Goal: Task Accomplishment & Management: Manage account settings

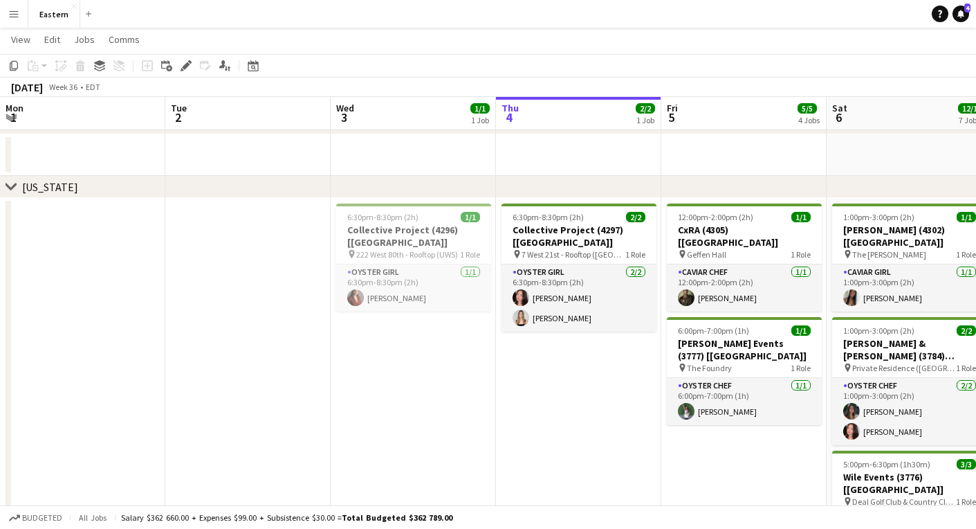
scroll to position [0, 331]
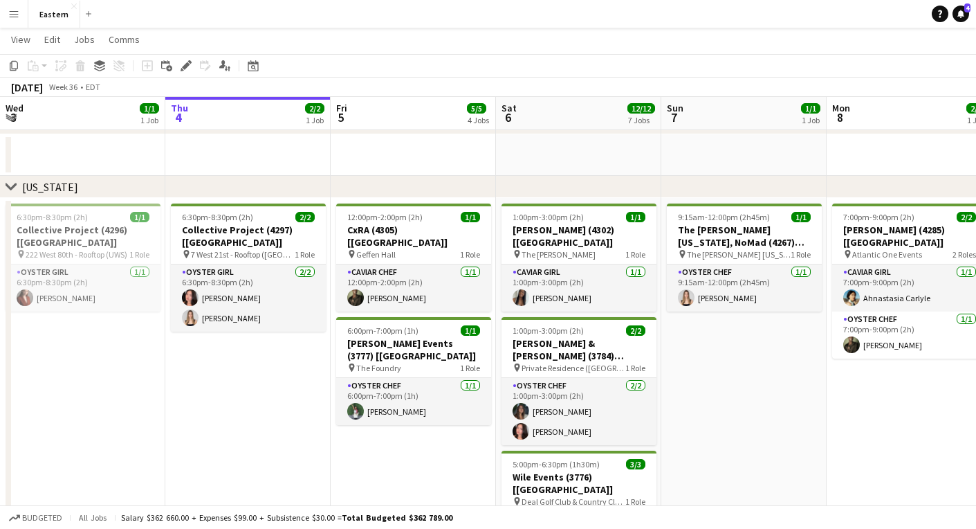
click at [19, 11] on app-icon "Menu" at bounding box center [13, 13] width 11 height 11
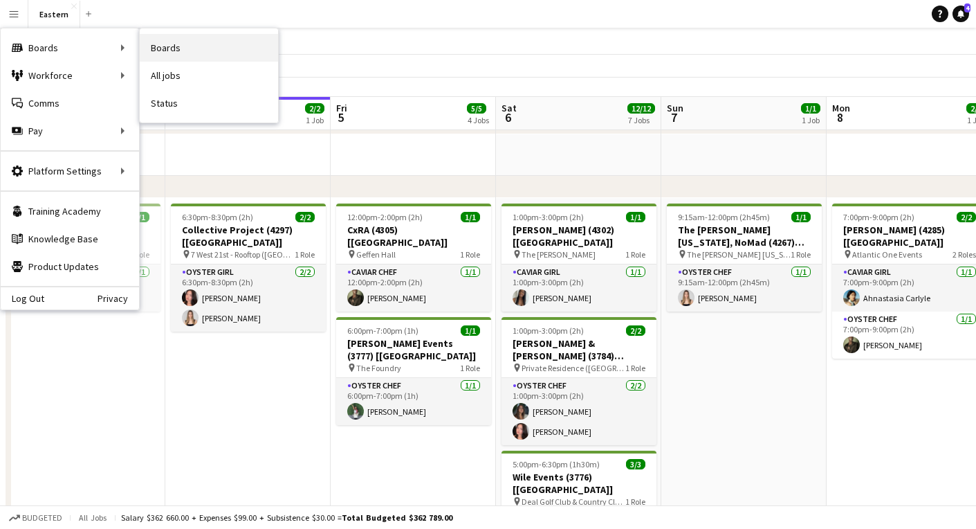
click at [181, 38] on link "Boards" at bounding box center [209, 48] width 138 height 28
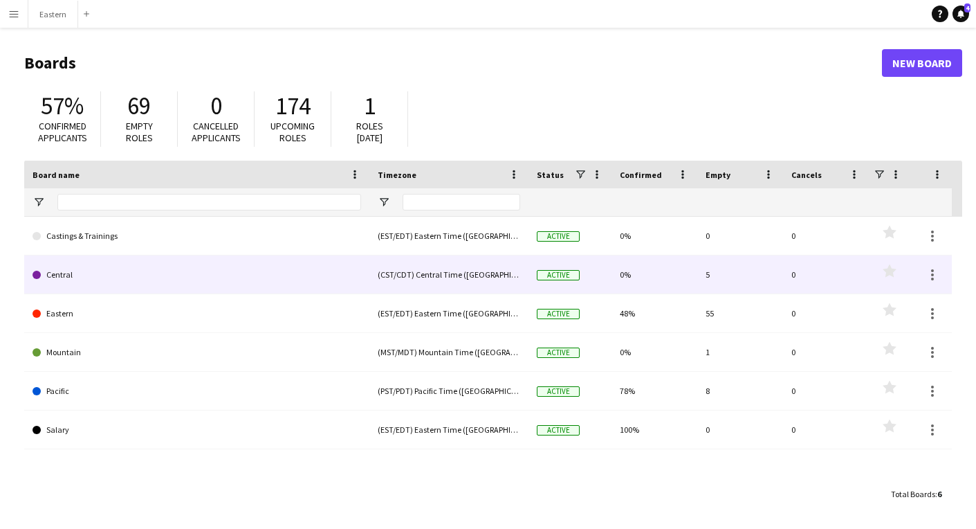
click at [134, 281] on link "Central" at bounding box center [197, 274] width 329 height 39
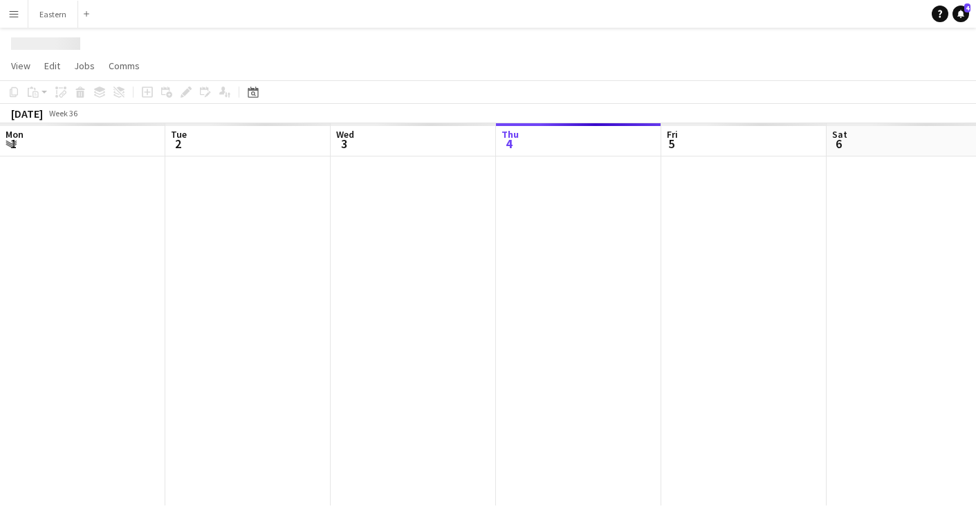
scroll to position [0, 331]
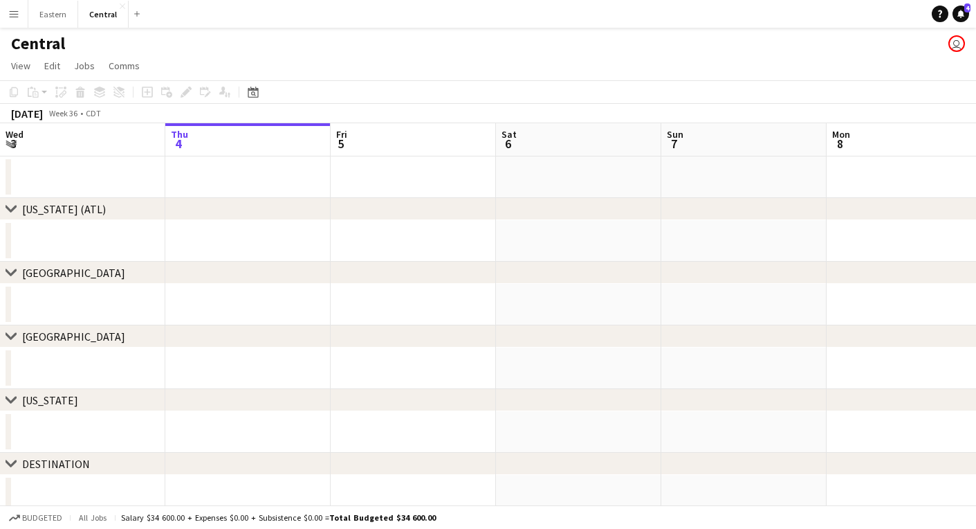
click at [19, 8] on app-icon "Menu" at bounding box center [13, 13] width 11 height 11
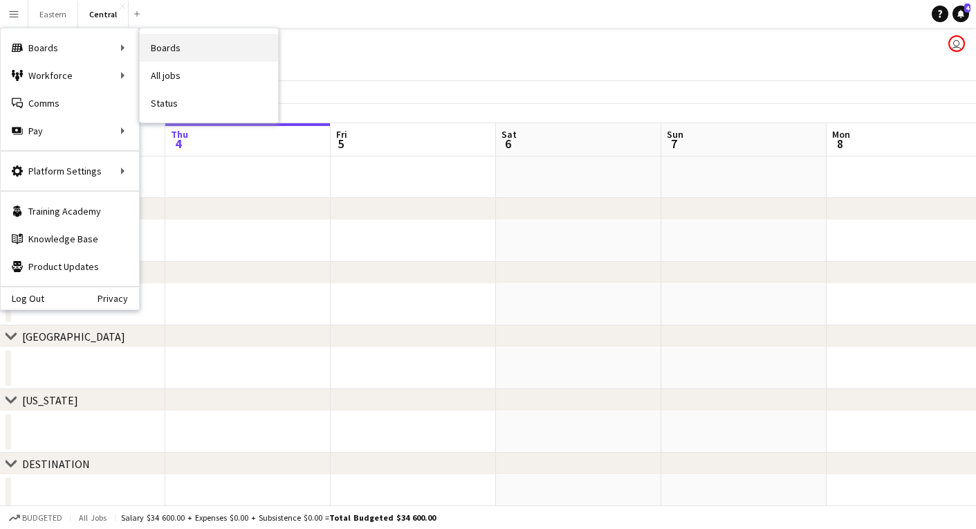
click at [164, 49] on link "Boards" at bounding box center [209, 48] width 138 height 28
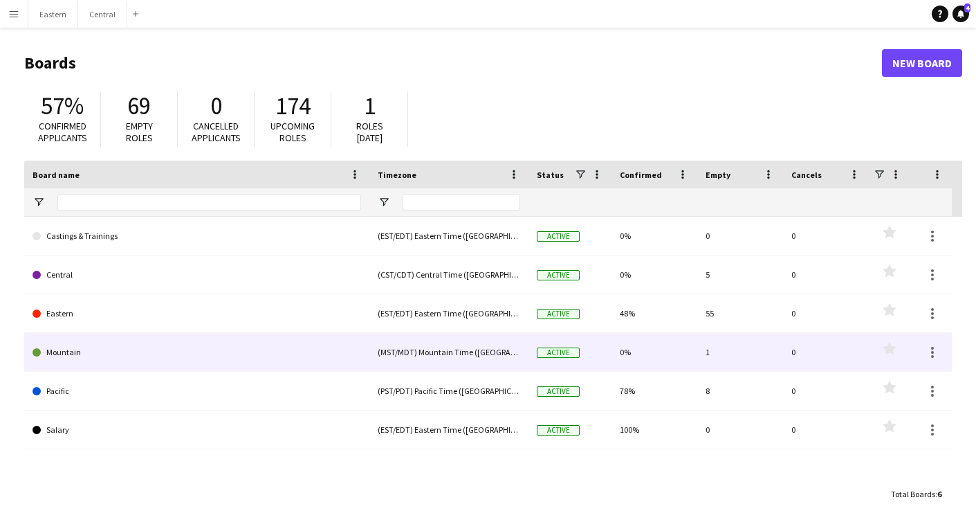
click at [82, 363] on link "Mountain" at bounding box center [197, 352] width 329 height 39
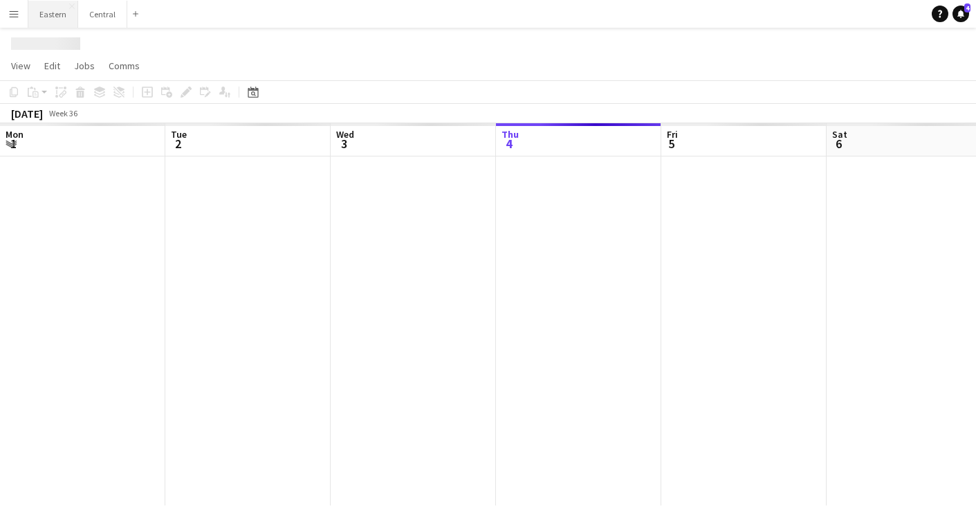
scroll to position [0, 331]
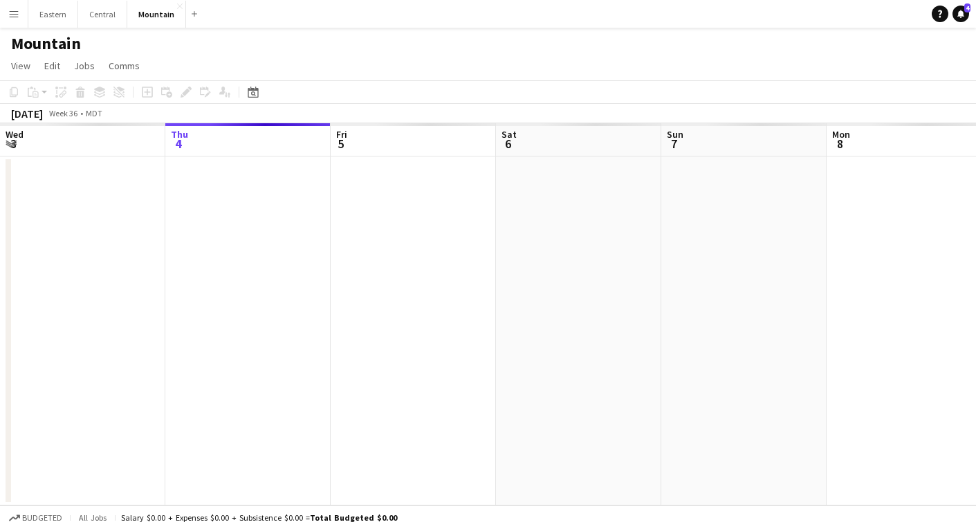
click at [18, 12] on app-icon "Menu" at bounding box center [13, 13] width 11 height 11
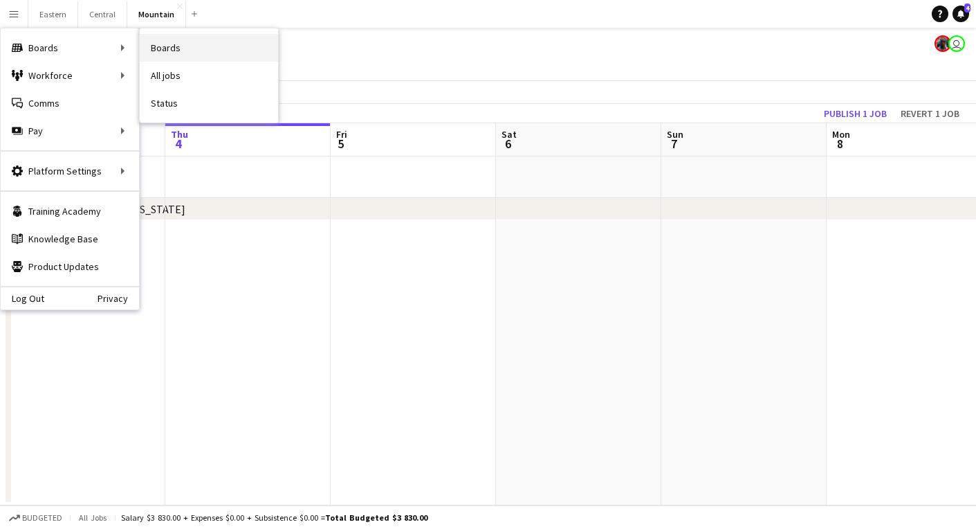
click at [152, 53] on link "Boards" at bounding box center [209, 48] width 138 height 28
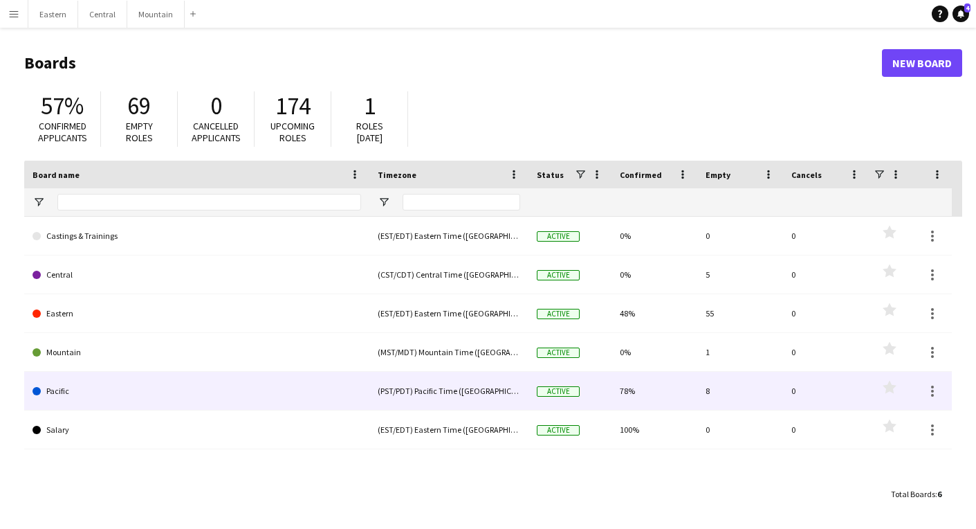
click at [60, 388] on link "Pacific" at bounding box center [197, 391] width 329 height 39
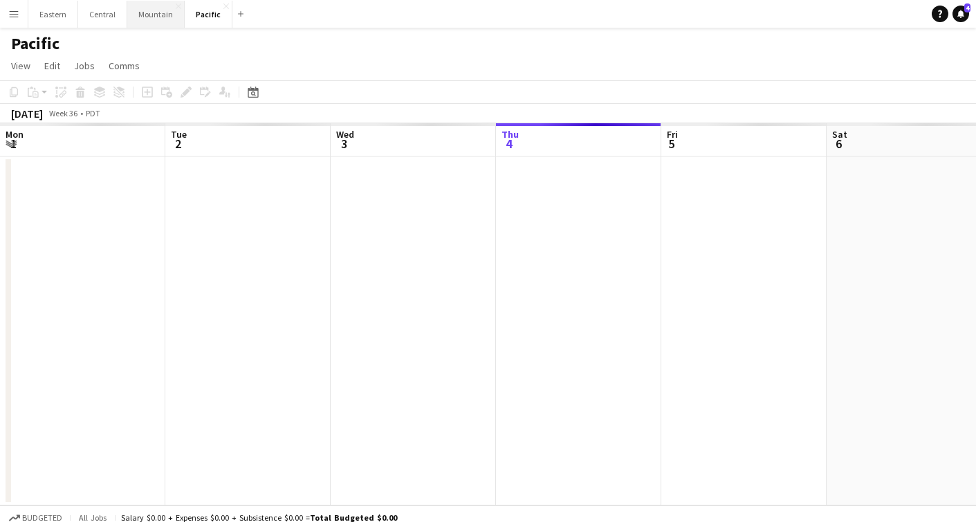
scroll to position [0, 331]
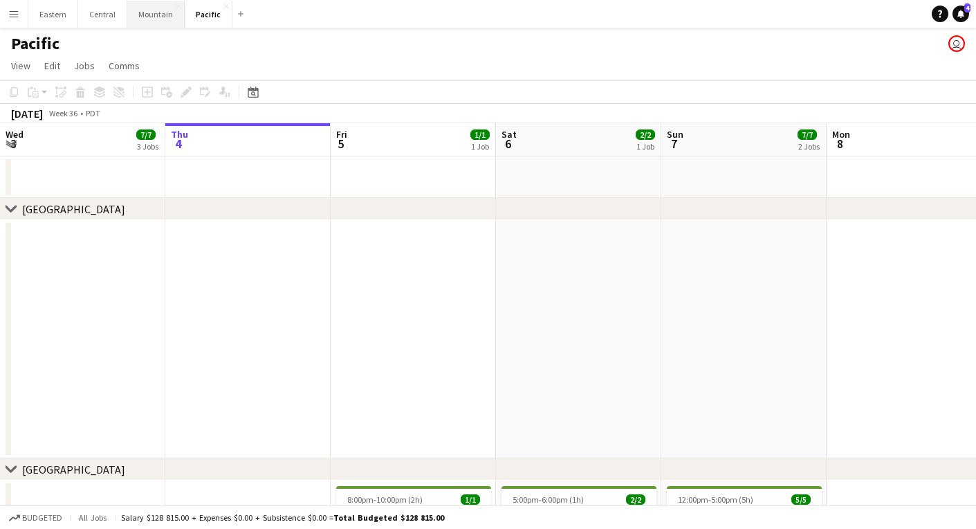
click at [149, 15] on button "Mountain Close" at bounding box center [155, 14] width 57 height 27
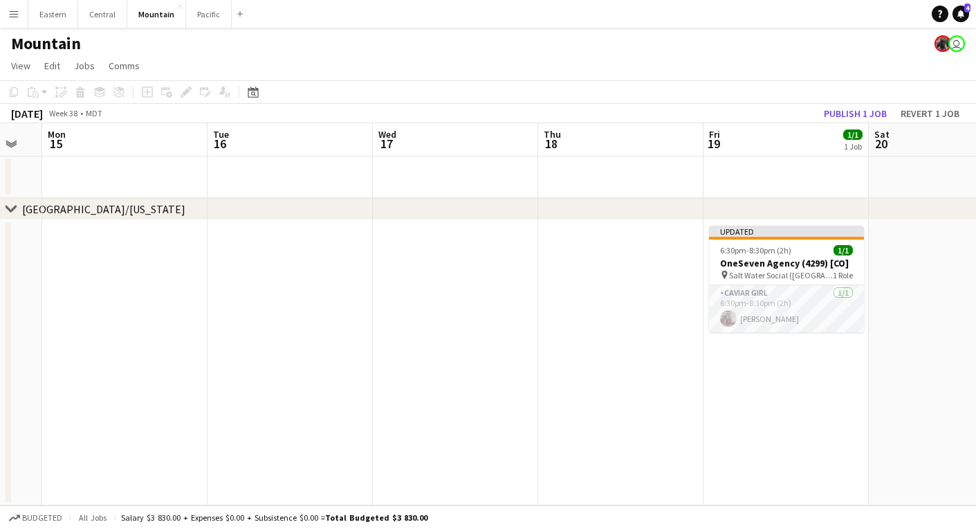
scroll to position [0, 434]
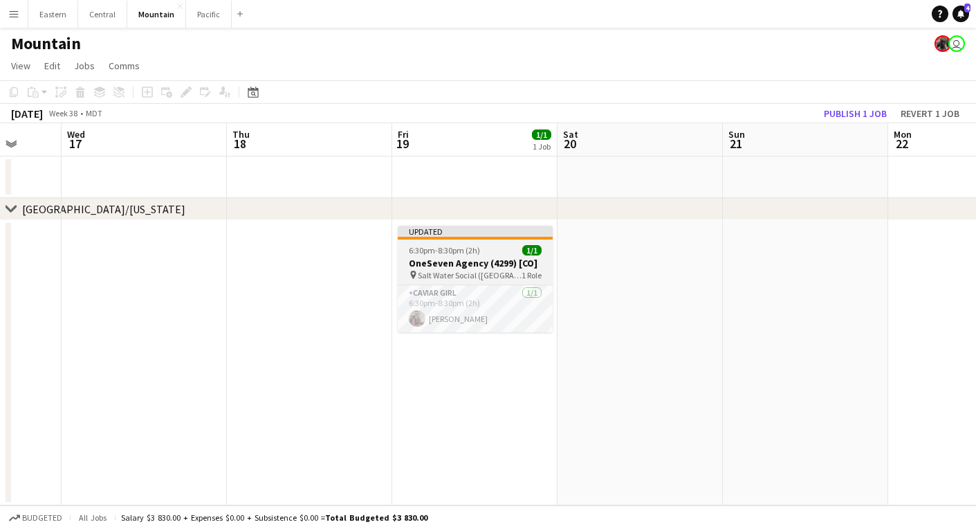
click at [421, 272] on span "Salt Water Social ([GEOGRAPHIC_DATA], [GEOGRAPHIC_DATA])" at bounding box center [470, 275] width 104 height 10
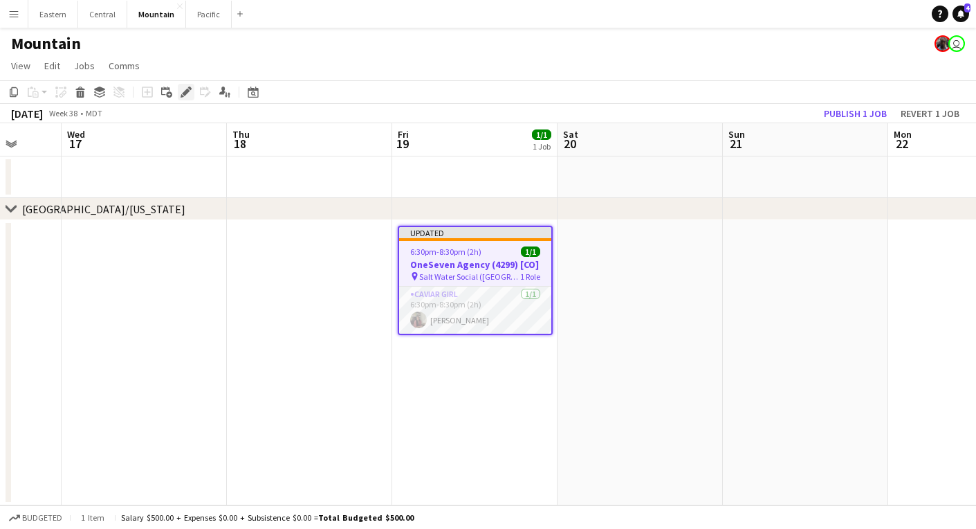
click at [185, 94] on icon at bounding box center [186, 93] width 8 height 8
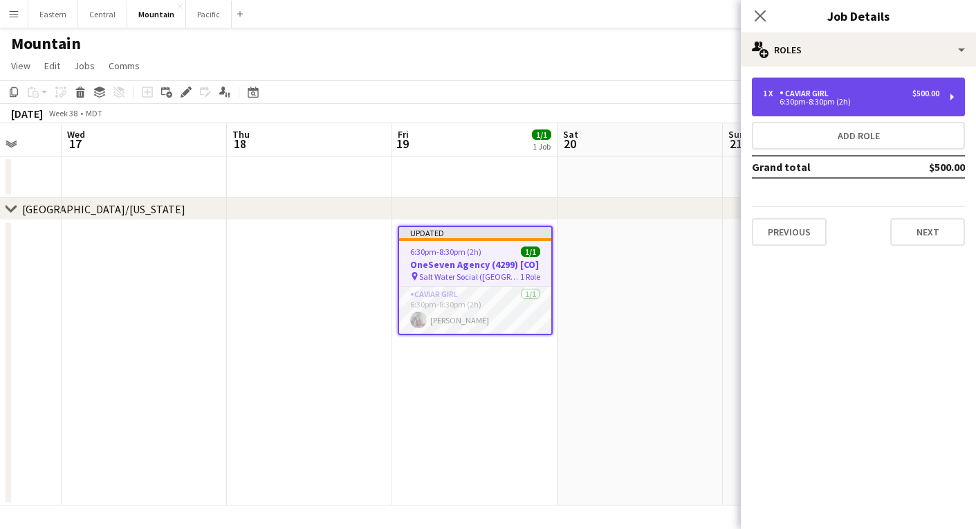
click at [899, 88] on div "1 x Caviar Girl $500.00 6:30pm-8:30pm (2h)" at bounding box center [858, 96] width 213 height 39
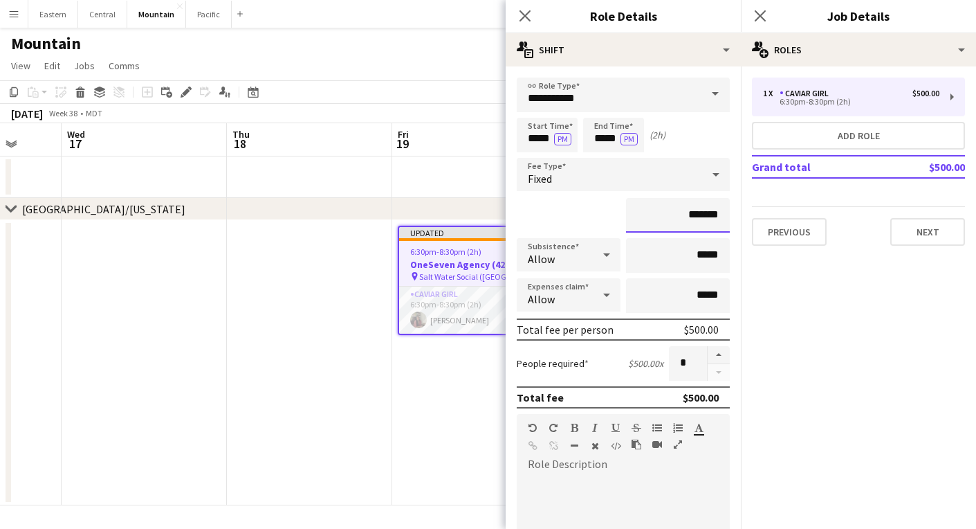
click at [691, 214] on input "*******" at bounding box center [678, 215] width 104 height 35
type input "*******"
click at [598, 215] on div "*******" at bounding box center [623, 215] width 213 height 35
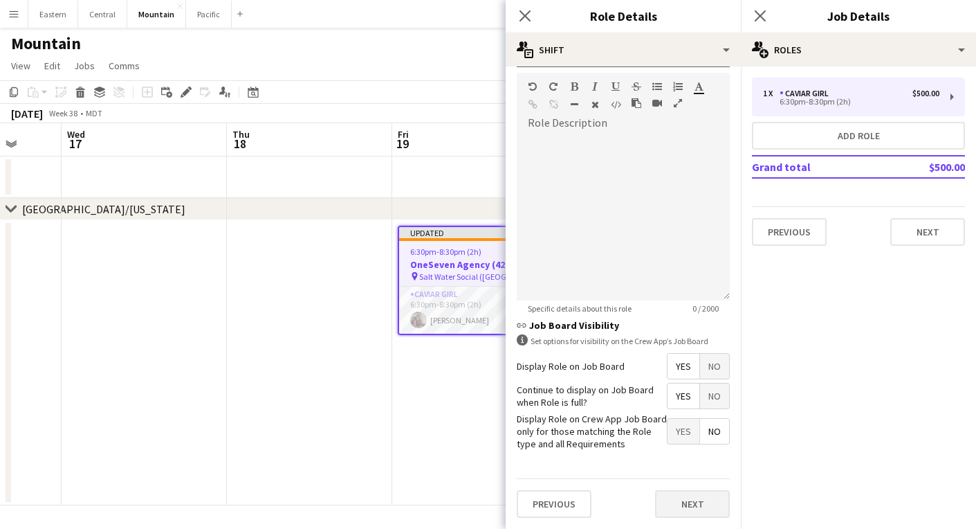
scroll to position [340, 0]
click at [700, 506] on button "Next" at bounding box center [692, 505] width 75 height 28
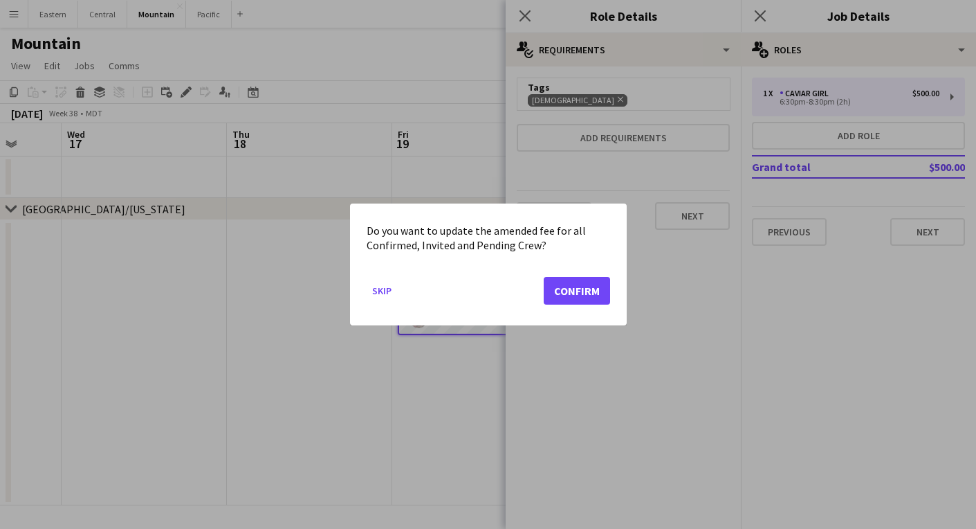
click at [581, 284] on button "Confirm" at bounding box center [577, 291] width 66 height 28
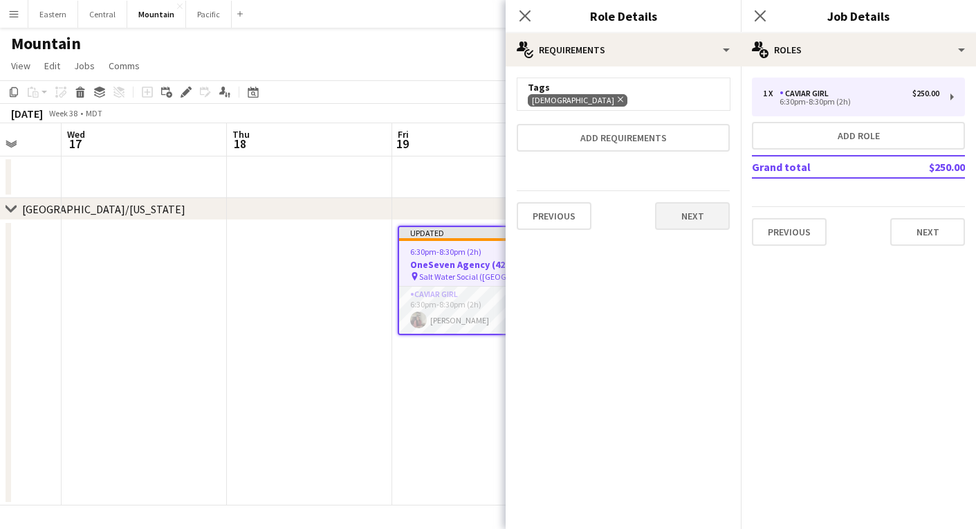
click at [683, 217] on button "Next" at bounding box center [692, 216] width 75 height 28
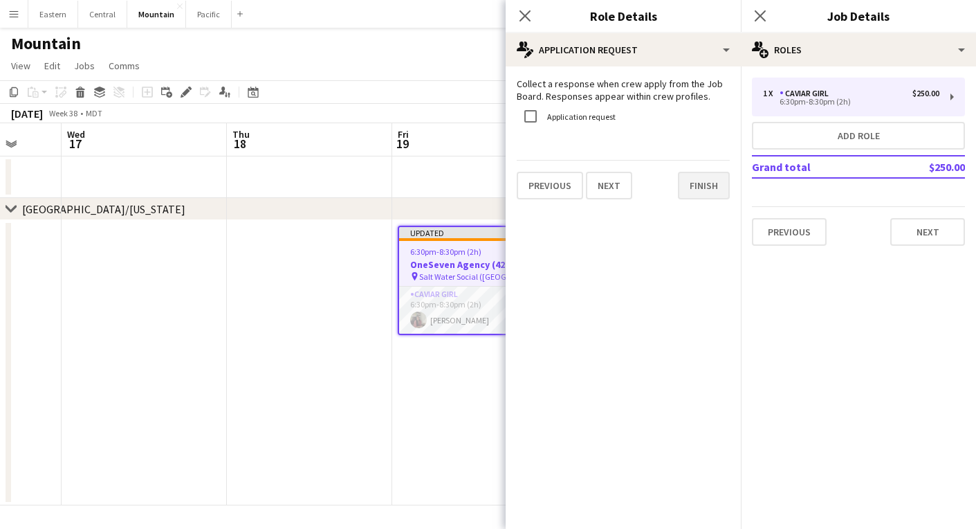
click at [710, 188] on button "Finish" at bounding box center [704, 186] width 52 height 28
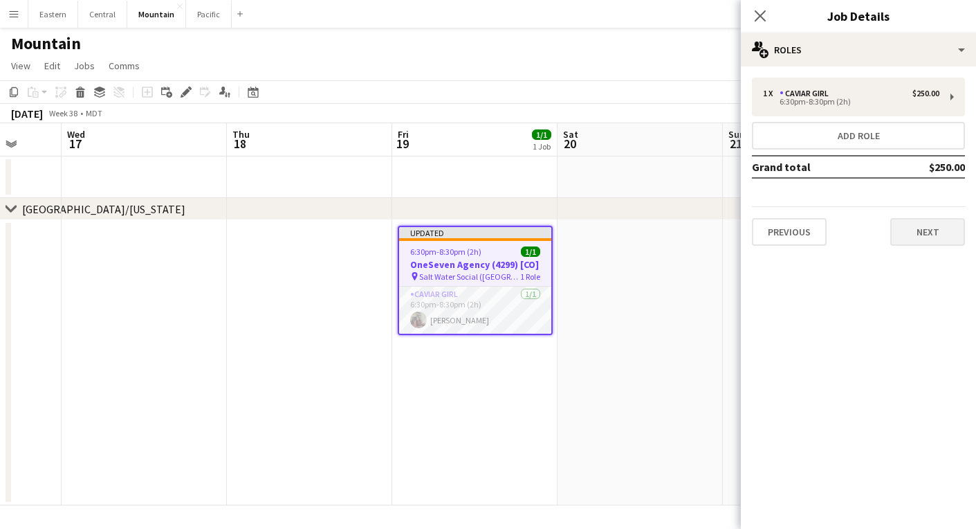
click at [910, 225] on button "Next" at bounding box center [927, 232] width 75 height 28
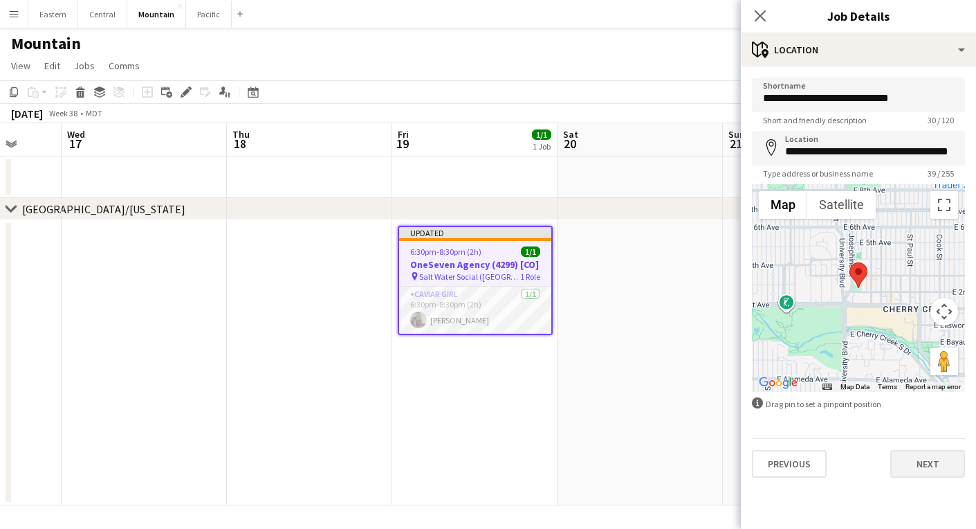
click at [908, 455] on button "Next" at bounding box center [927, 464] width 75 height 28
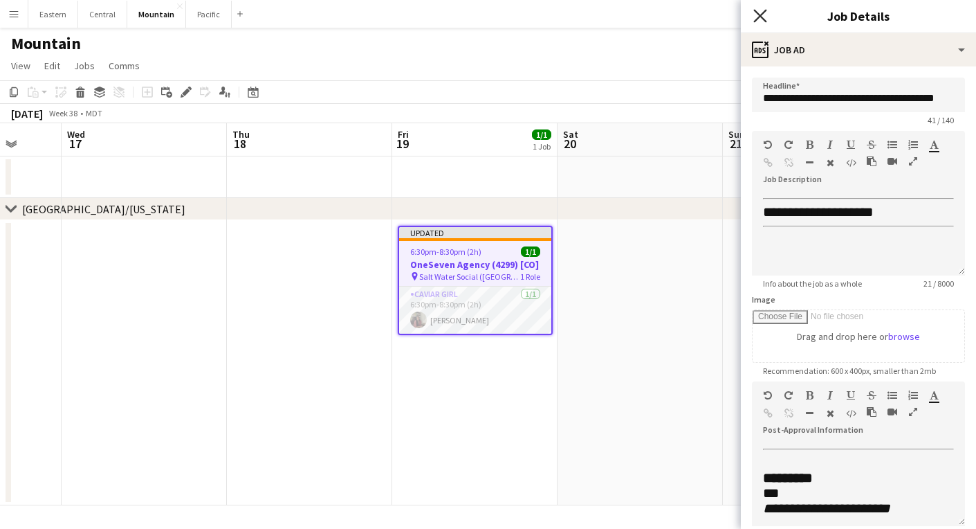
click at [760, 12] on icon "Close pop-in" at bounding box center [759, 15] width 13 height 13
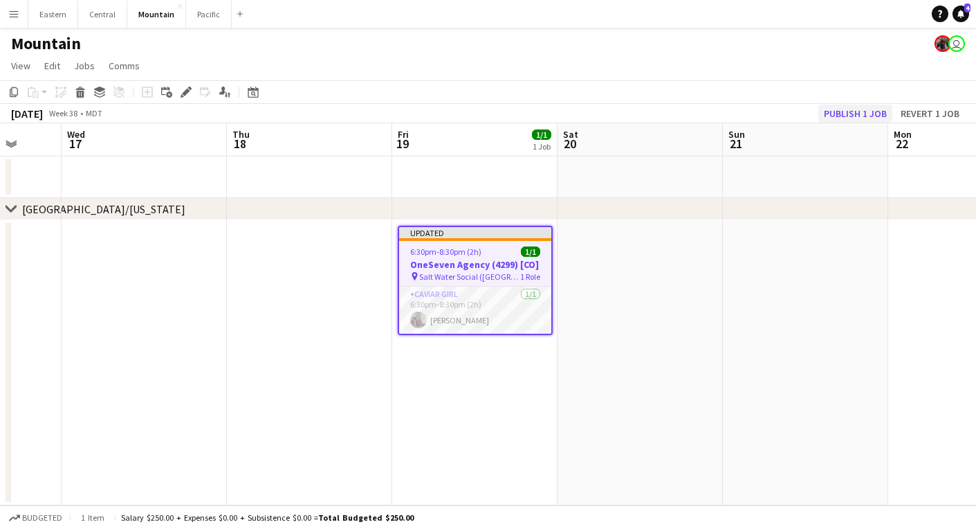
click at [838, 111] on button "Publish 1 job" at bounding box center [855, 113] width 74 height 18
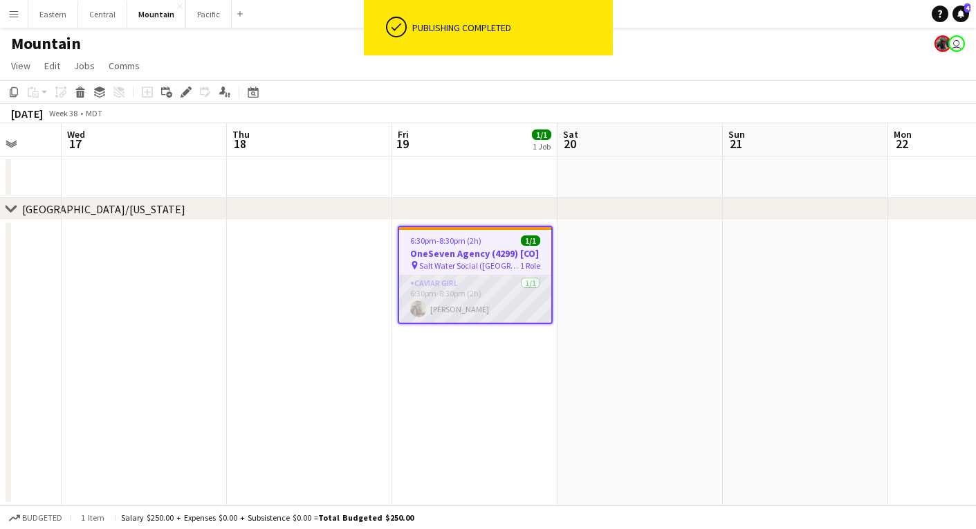
click at [522, 298] on app-card-role "Caviar Girl [DEMOGRAPHIC_DATA][DATE] 6:30pm-8:30pm (2h) [PERSON_NAME]" at bounding box center [475, 298] width 152 height 47
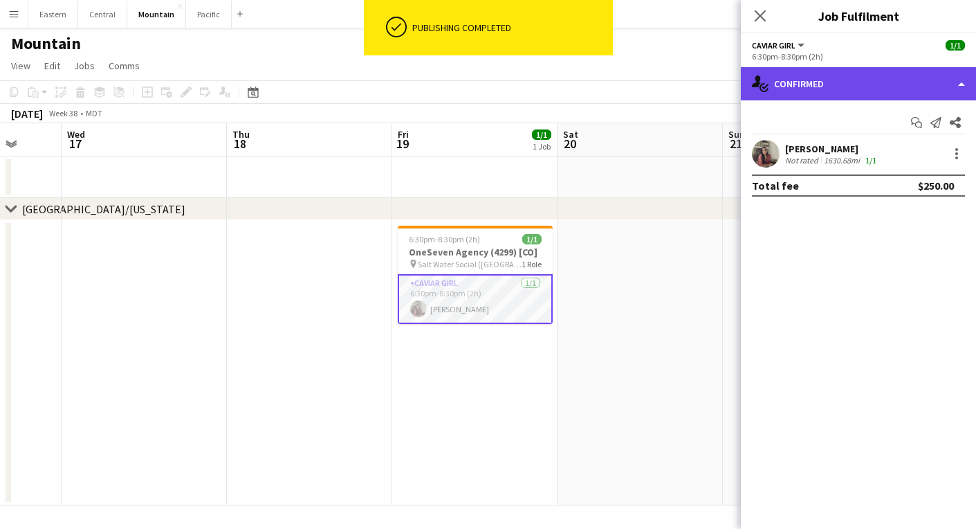
click at [860, 74] on div "single-neutral-actions-check-2 Confirmed" at bounding box center [858, 83] width 235 height 33
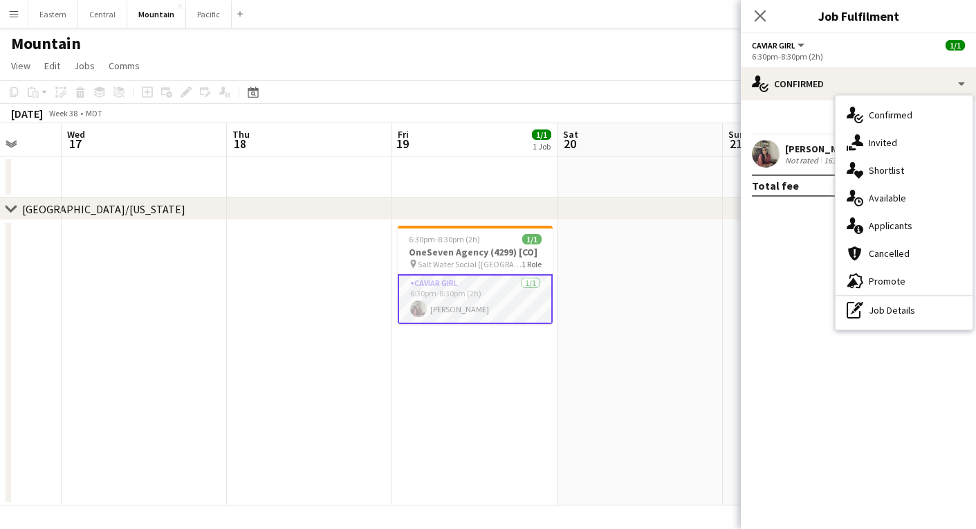
click at [758, 244] on mat-expansion-panel "check Confirmed Start chat Send notification Share [PERSON_NAME] Not rated 1630…" at bounding box center [858, 314] width 235 height 428
